Goal: Task Accomplishment & Management: Use online tool/utility

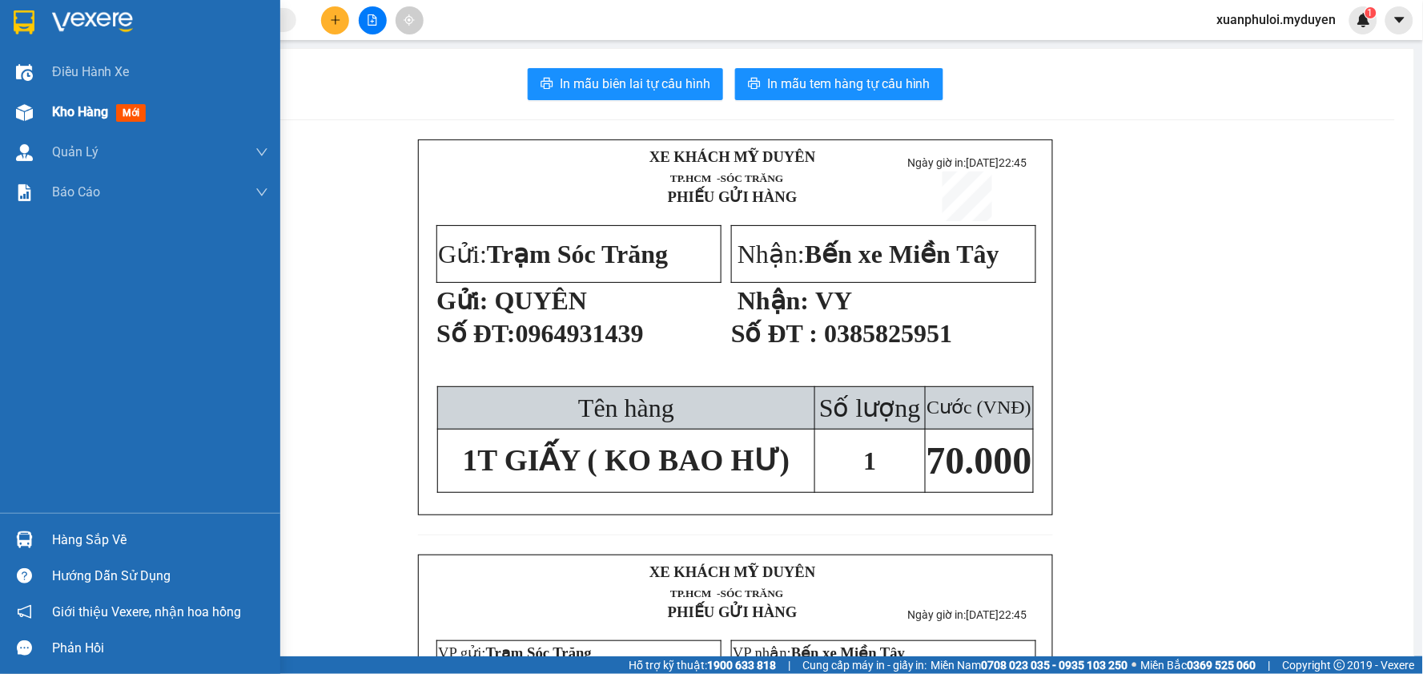
click at [46, 108] on div "Kho hàng mới" at bounding box center [140, 112] width 280 height 40
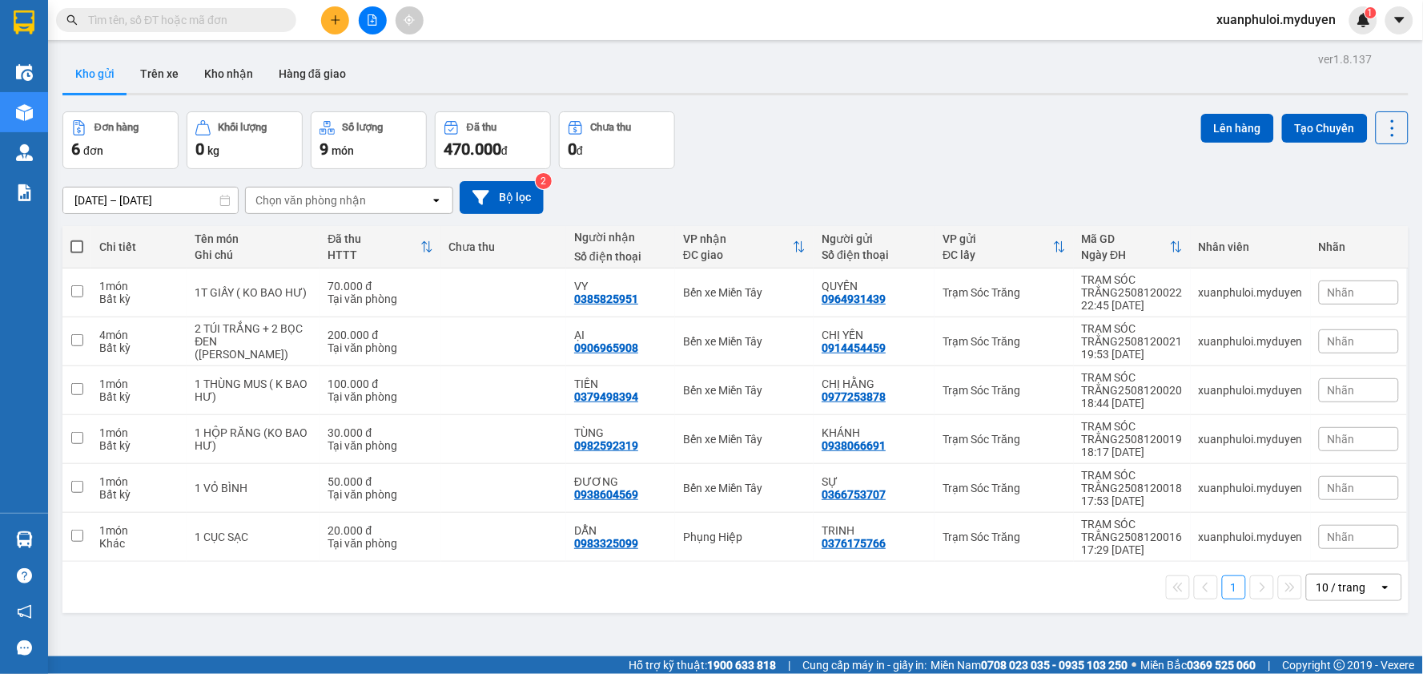
click at [72, 247] on span at bounding box center [76, 246] width 13 height 13
click at [77, 239] on input "checkbox" at bounding box center [77, 239] width 0 height 0
checkbox input "true"
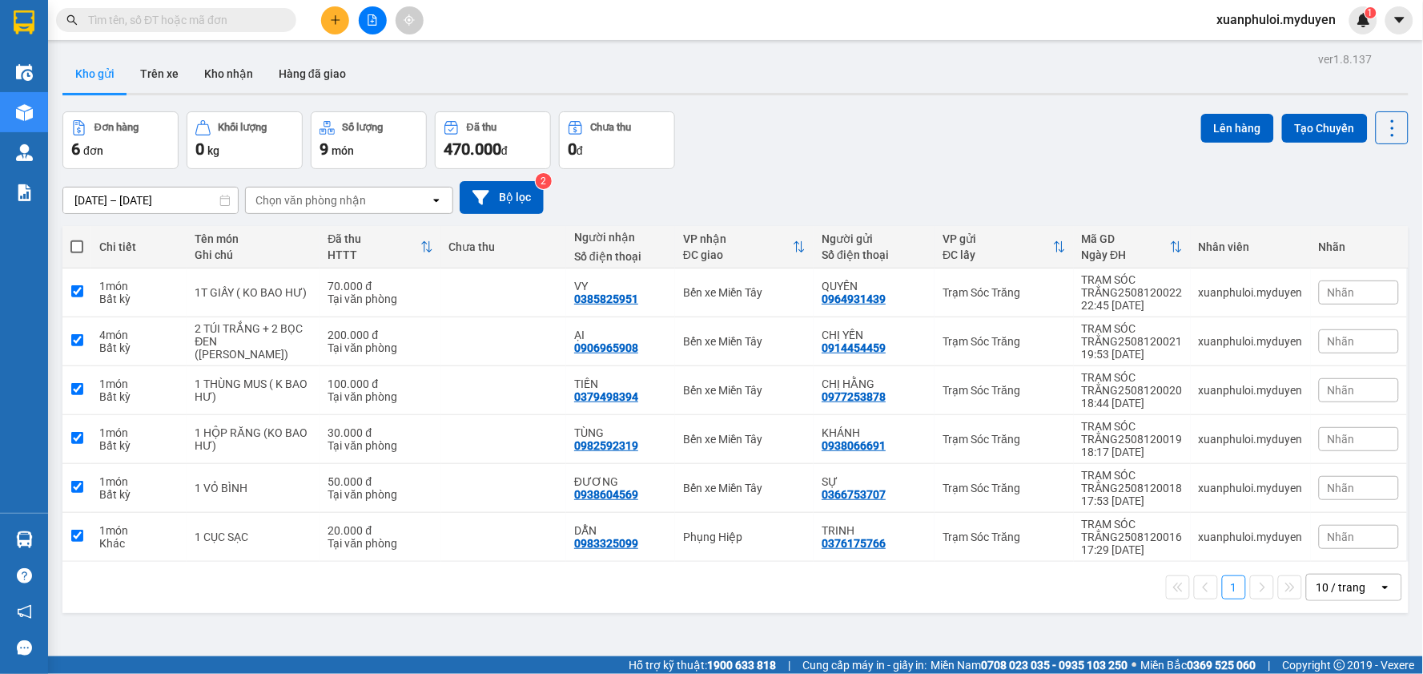
checkbox input "true"
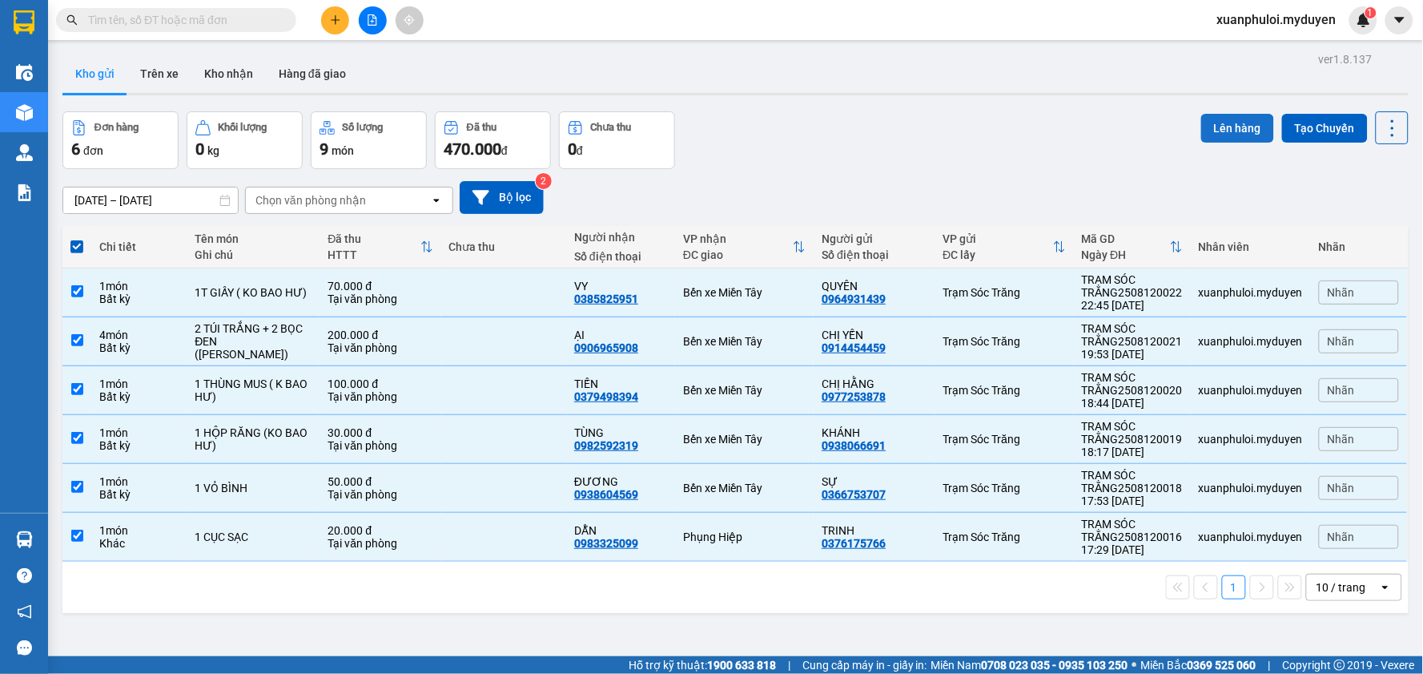
click at [1222, 130] on button "Lên hàng" at bounding box center [1237, 128] width 73 height 29
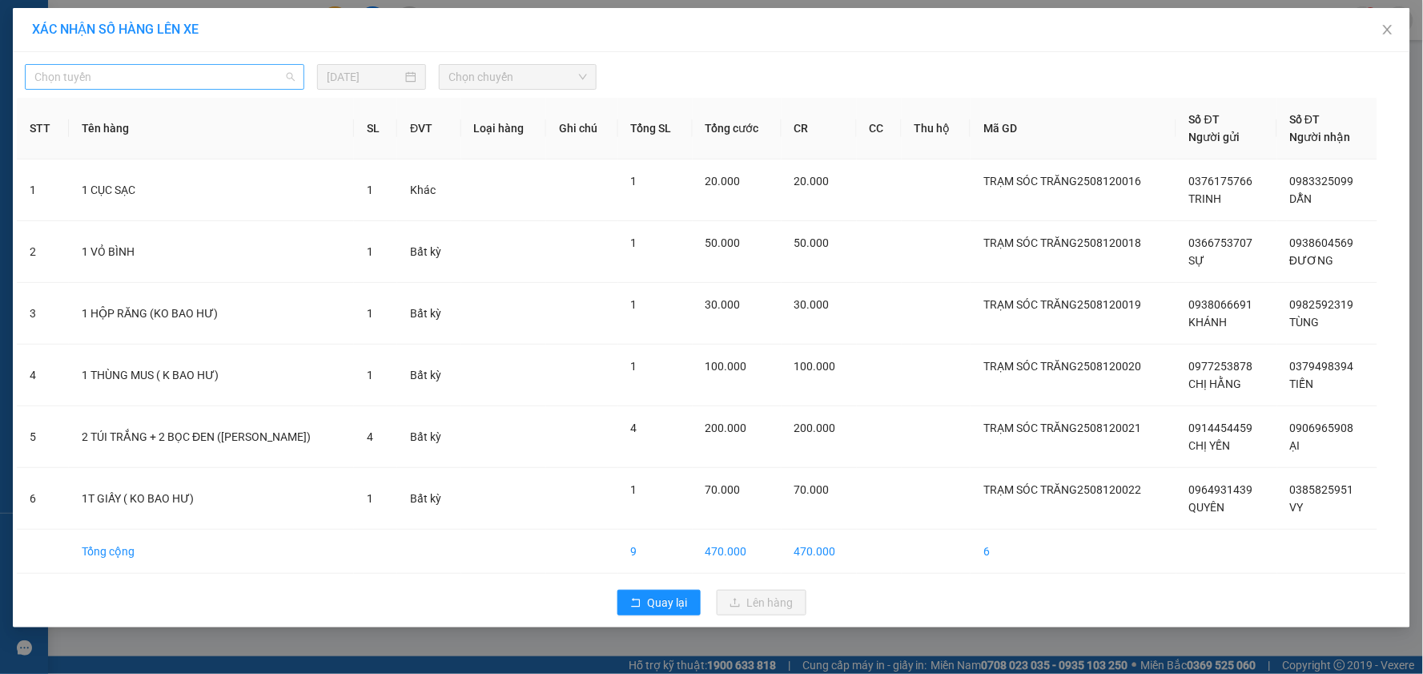
click at [184, 76] on span "Chọn tuyến" at bounding box center [164, 77] width 260 height 24
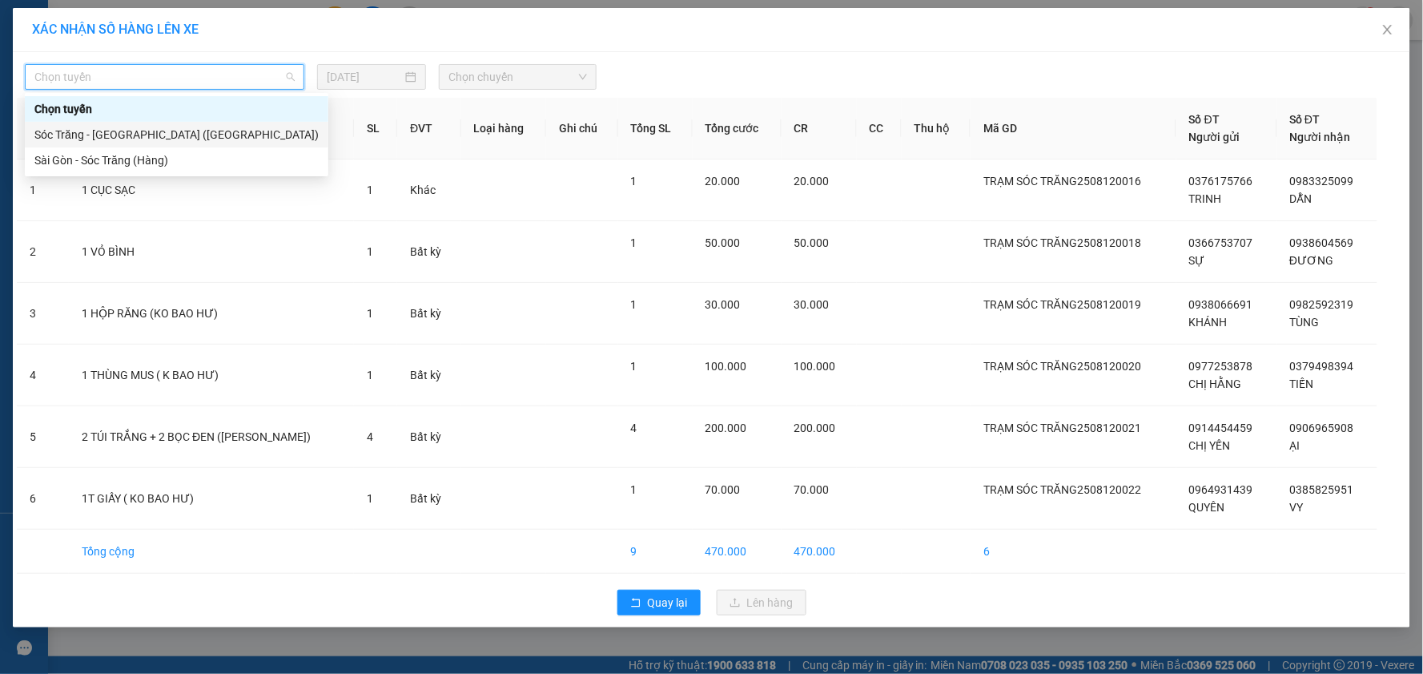
click at [116, 135] on div "Sóc Trăng - [GEOGRAPHIC_DATA] ([GEOGRAPHIC_DATA])" at bounding box center [176, 135] width 284 height 18
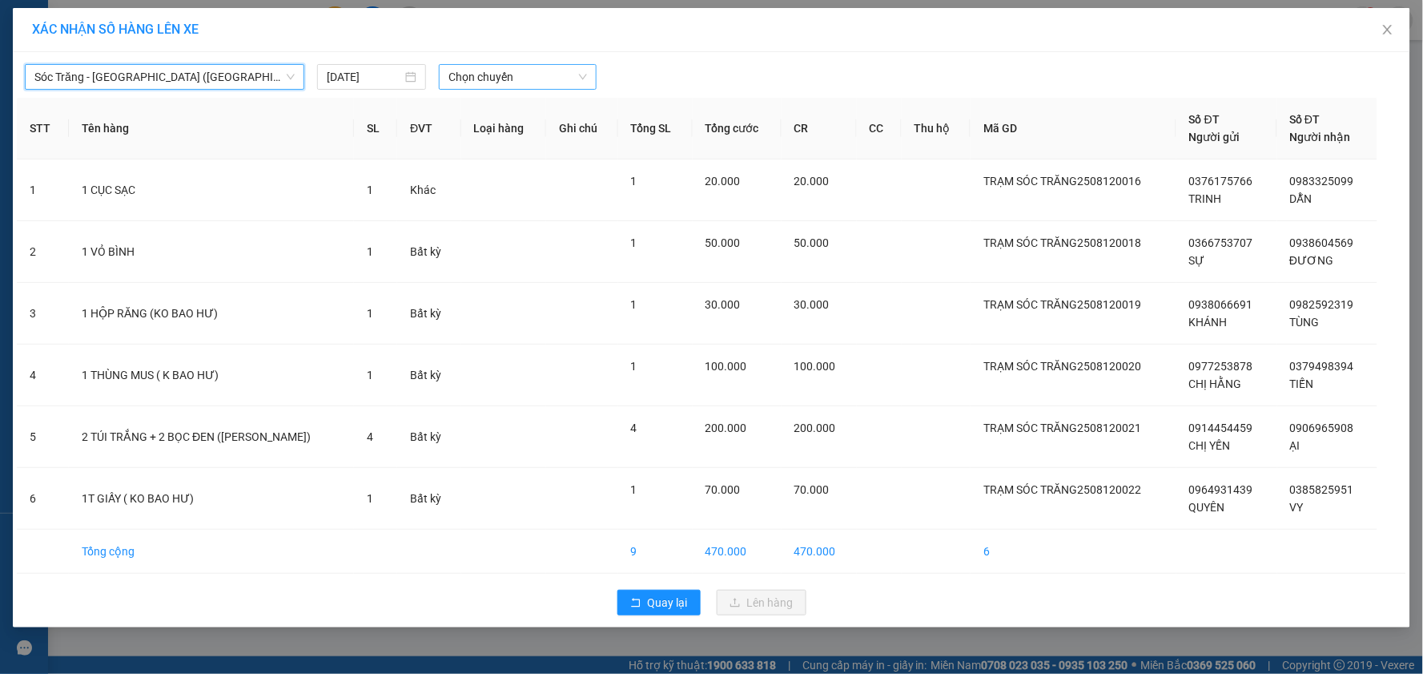
click at [555, 78] on span "Chọn chuyến" at bounding box center [518, 77] width 139 height 24
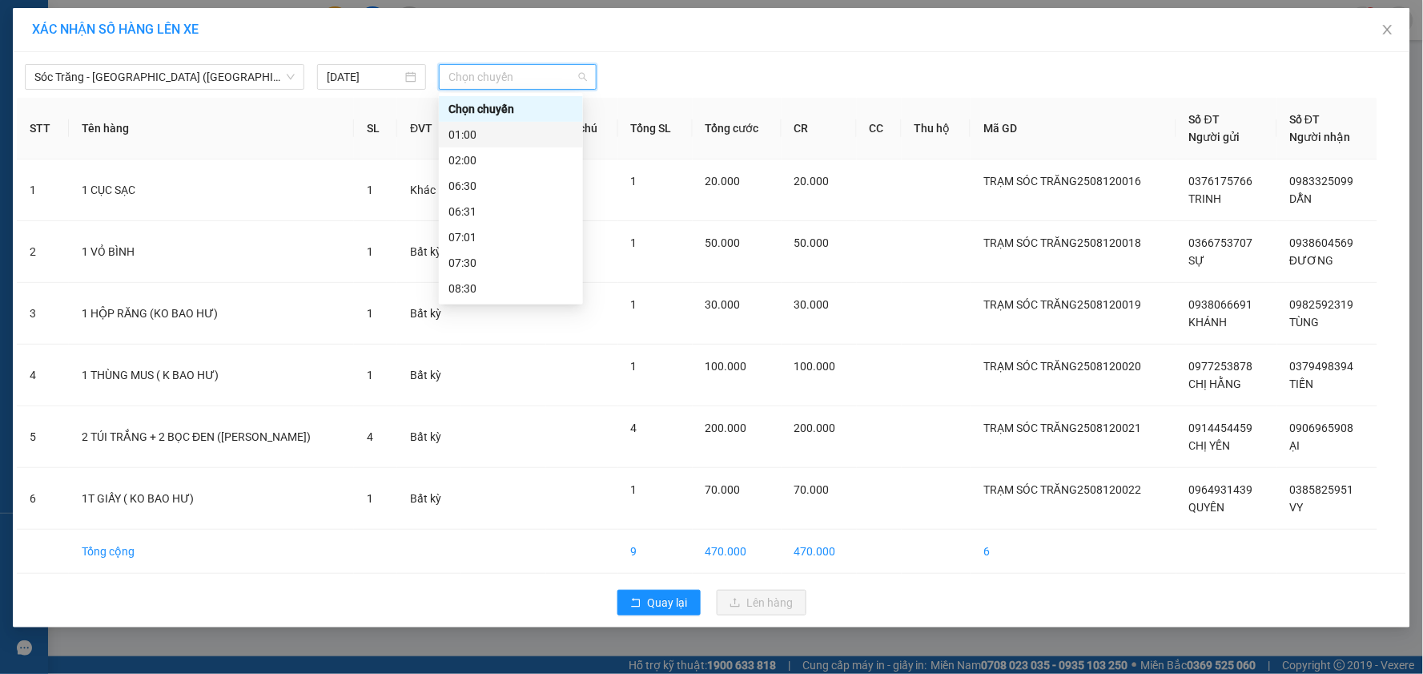
click at [477, 132] on div "01:00" at bounding box center [511, 135] width 125 height 18
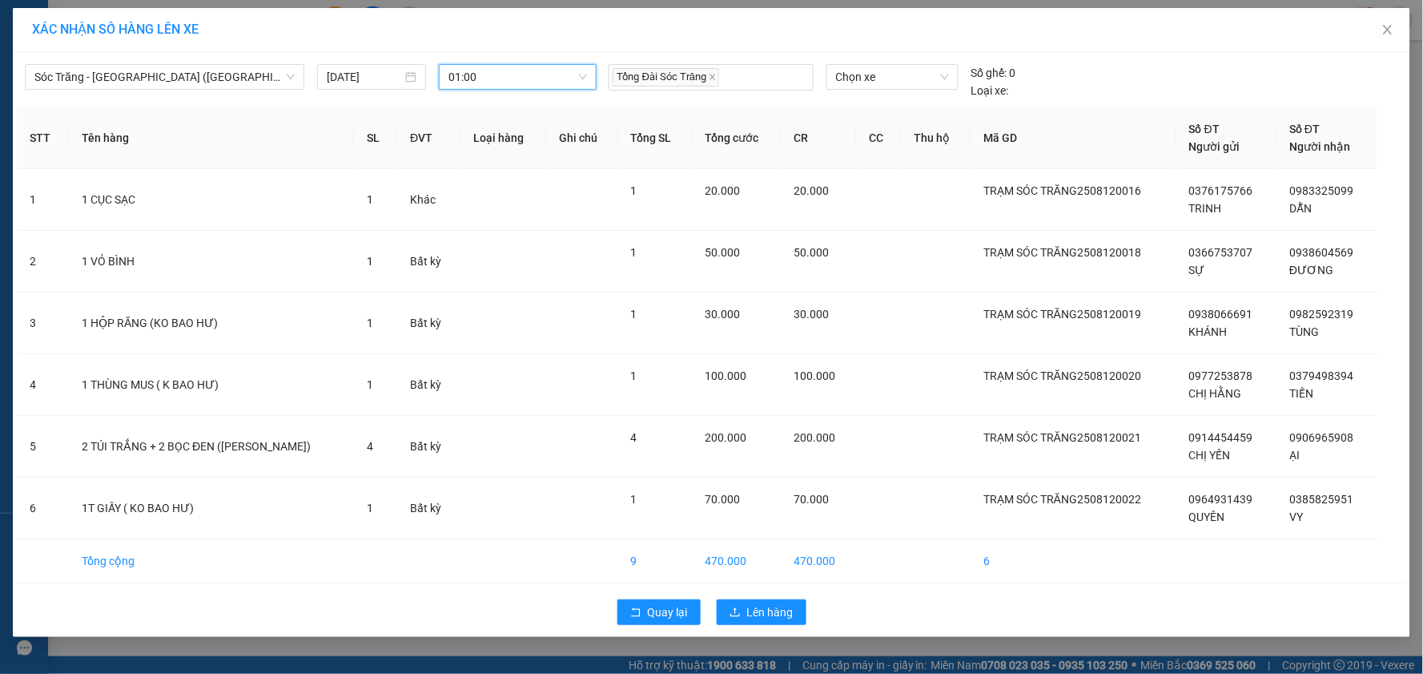
click at [525, 73] on span "01:00" at bounding box center [518, 77] width 139 height 24
click at [474, 163] on div "02:00" at bounding box center [511, 160] width 125 height 18
click at [891, 86] on span "Chọn xe" at bounding box center [892, 77] width 113 height 24
type input "655."
click at [894, 103] on div "50H-655.25" at bounding box center [892, 109] width 113 height 18
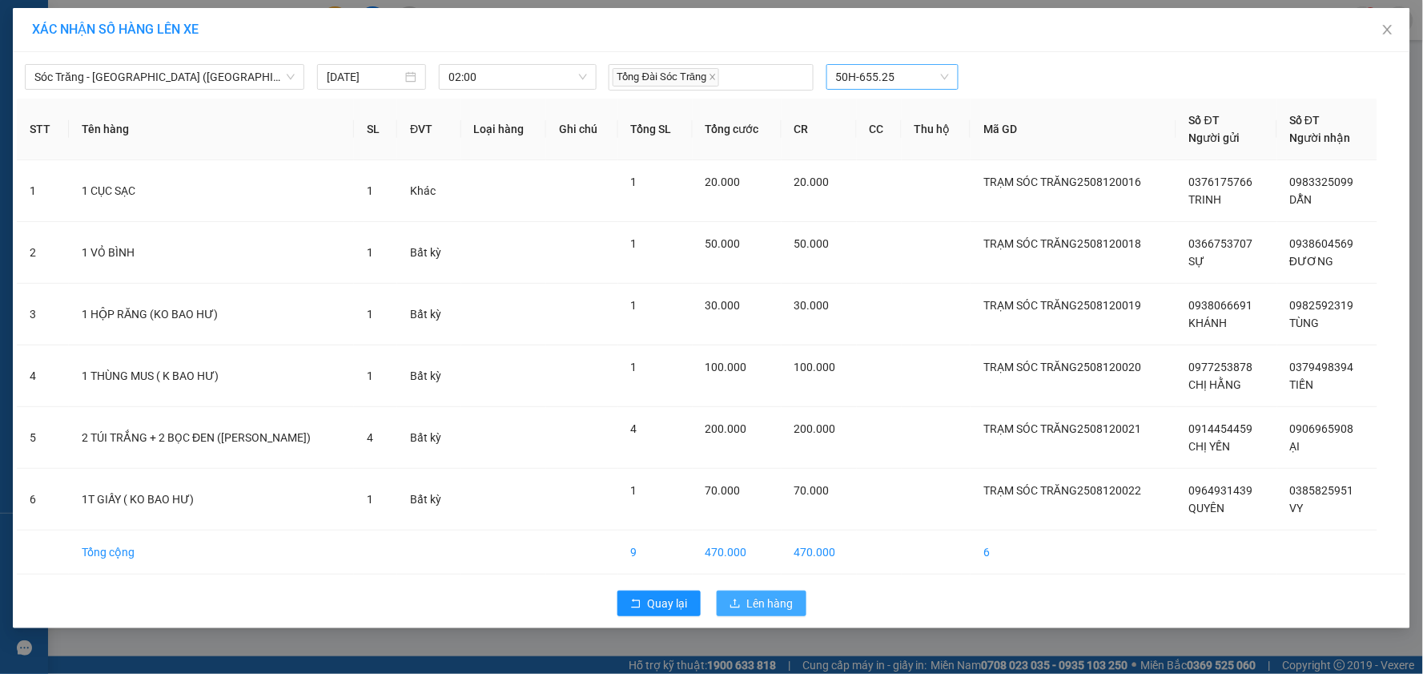
click at [789, 610] on span "Lên hàng" at bounding box center [770, 603] width 46 height 18
